Goal: Information Seeking & Learning: Learn about a topic

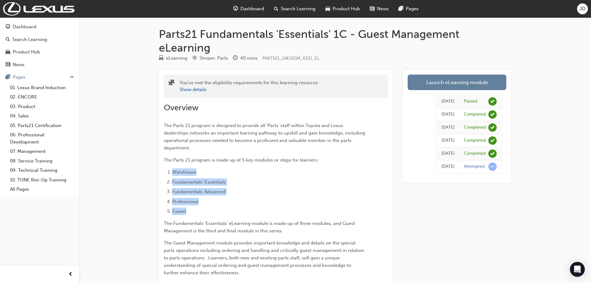
drag, startPoint x: 189, startPoint y: 208, endPoint x: 173, endPoint y: 169, distance: 41.7
click at [173, 169] on ol "Warehouse Fundamentals 'Essentials' Fundamentals 'Advanced' Professional Expert" at bounding box center [265, 191] width 202 height 47
click at [213, 221] on span "The Fundamentals 'Essentials' eLearning module is made up of three modules, and…" at bounding box center [260, 226] width 192 height 13
drag, startPoint x: 184, startPoint y: 212, endPoint x: 168, endPoint y: 167, distance: 48.4
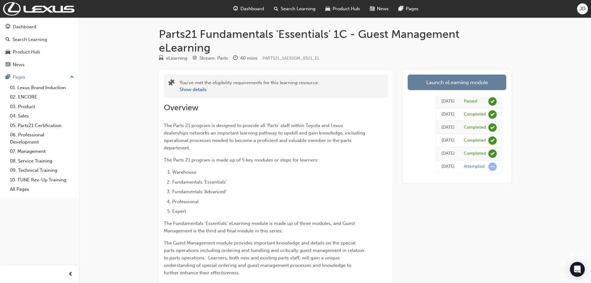
drag, startPoint x: 188, startPoint y: 211, endPoint x: 166, endPoint y: 171, distance: 45.4
click at [166, 171] on ol "Warehouse Fundamentals 'Essentials' Fundamentals 'Advanced' Professional Expert" at bounding box center [265, 191] width 202 height 47
drag, startPoint x: 185, startPoint y: 210, endPoint x: 172, endPoint y: 167, distance: 45.0
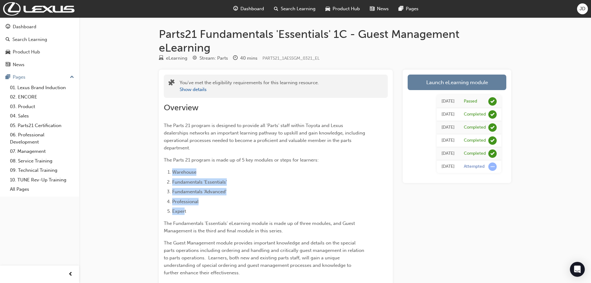
click at [189, 192] on span "Fundamentals 'Advanced'" at bounding box center [199, 192] width 54 height 6
click at [192, 208] on ol "Warehouse Fundamentals 'Essentials' Fundamentals 'Advanced' Professional Expert" at bounding box center [265, 191] width 202 height 47
drag, startPoint x: 188, startPoint y: 213, endPoint x: 183, endPoint y: 200, distance: 14.1
click at [173, 169] on ol "Warehouse Fundamentals 'Essentials' Fundamentals 'Advanced' Professional Expert" at bounding box center [265, 191] width 202 height 47
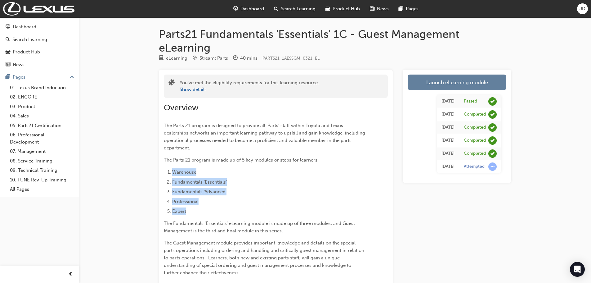
click at [185, 204] on span "Professional" at bounding box center [185, 202] width 26 height 6
click at [190, 213] on li "Expert" at bounding box center [268, 210] width 193 height 7
